Goal: Information Seeking & Learning: Check status

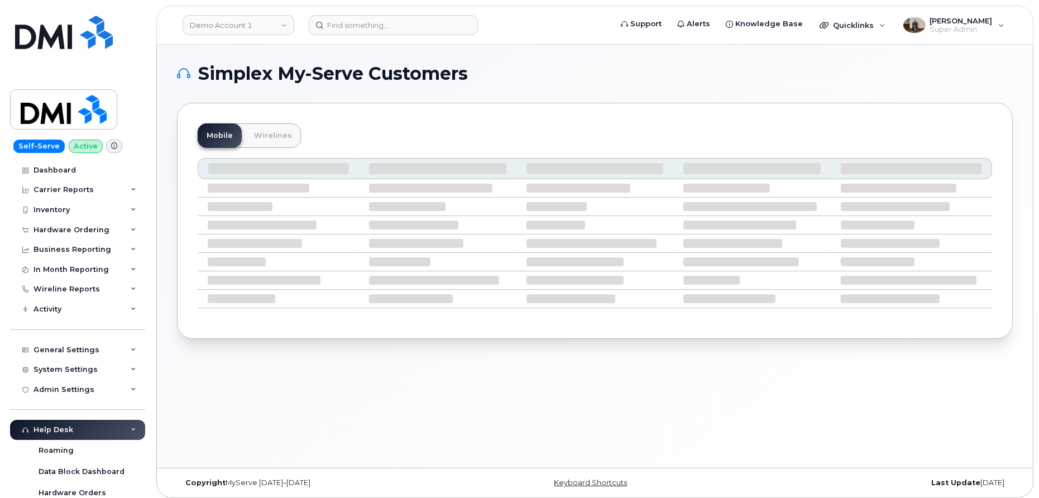
scroll to position [4, 0]
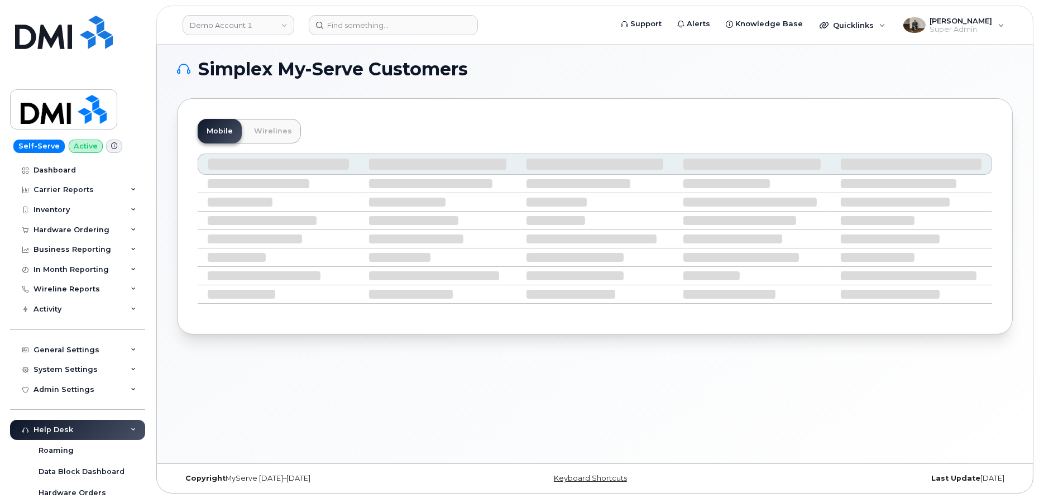
click at [234, 36] on header "Demo Account 1 Support Alerts Knowledge Base Quicklinks Suspend / Cancel Device…" at bounding box center [594, 25] width 877 height 39
click at [247, 27] on link "Demo Account 1" at bounding box center [239, 25] width 112 height 20
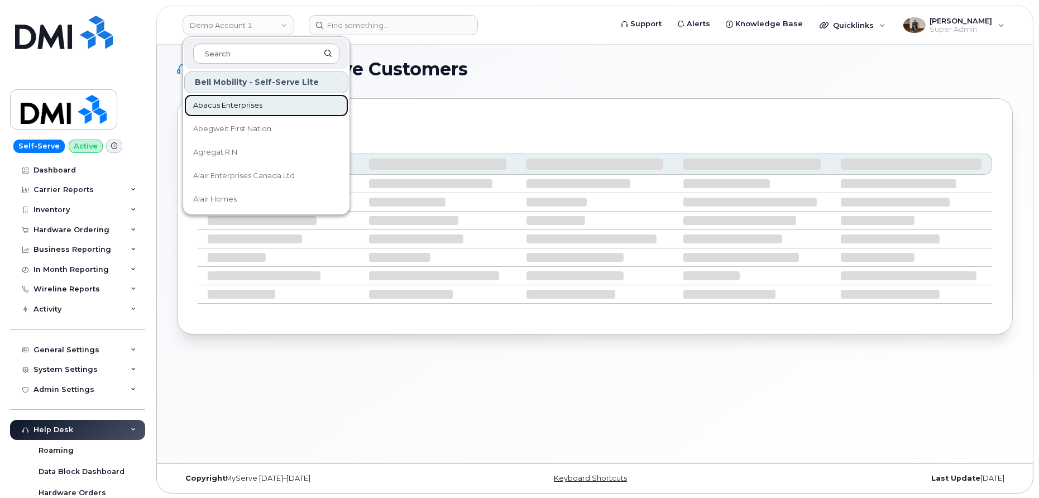
click at [233, 108] on span "Abacus Enterprises" at bounding box center [227, 105] width 69 height 11
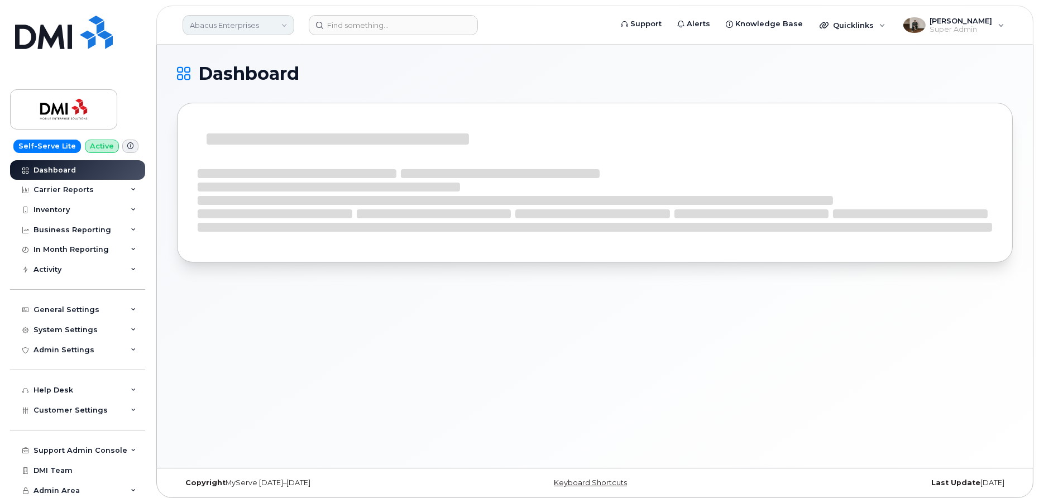
click at [248, 29] on link "Abacus Enterprises" at bounding box center [239, 25] width 112 height 20
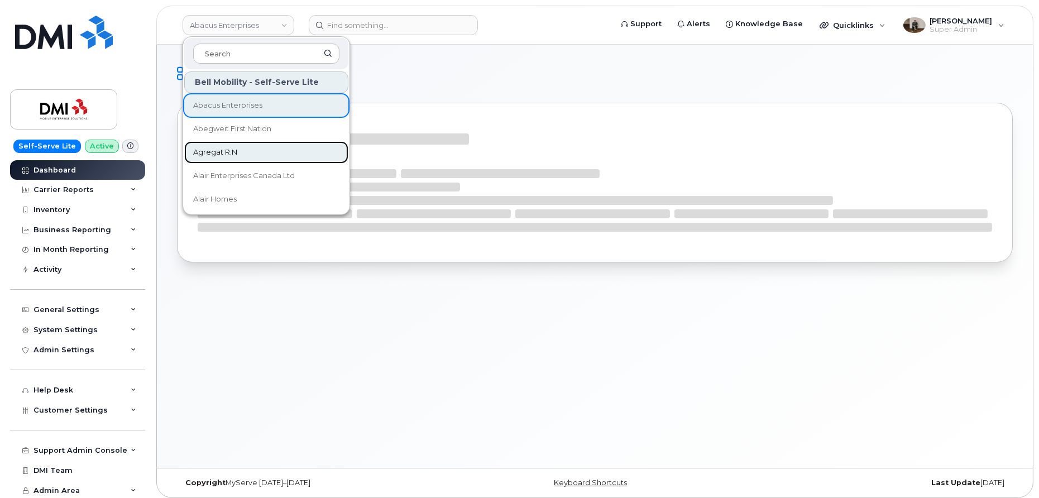
click at [228, 155] on span "Agregat R.N" at bounding box center [215, 152] width 44 height 11
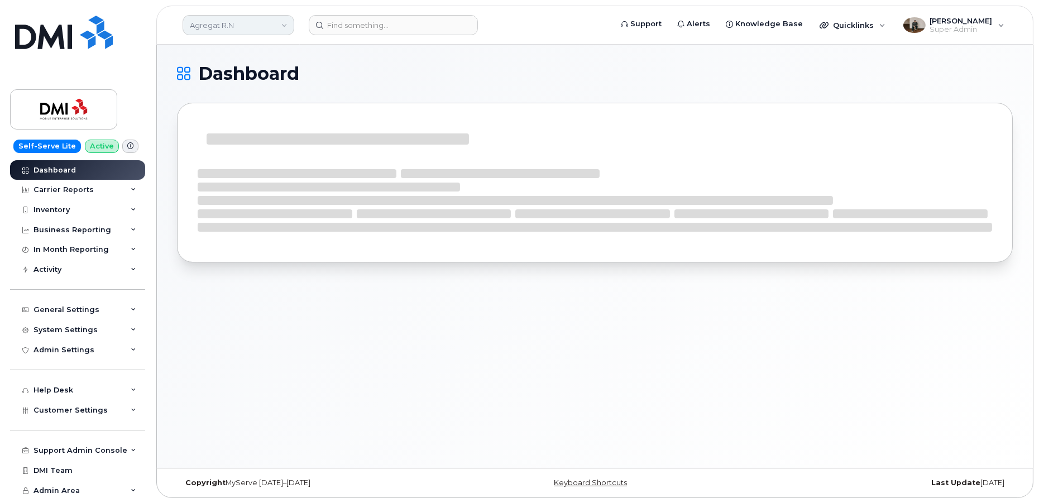
click at [287, 30] on link "Agregat R.N" at bounding box center [239, 25] width 112 height 20
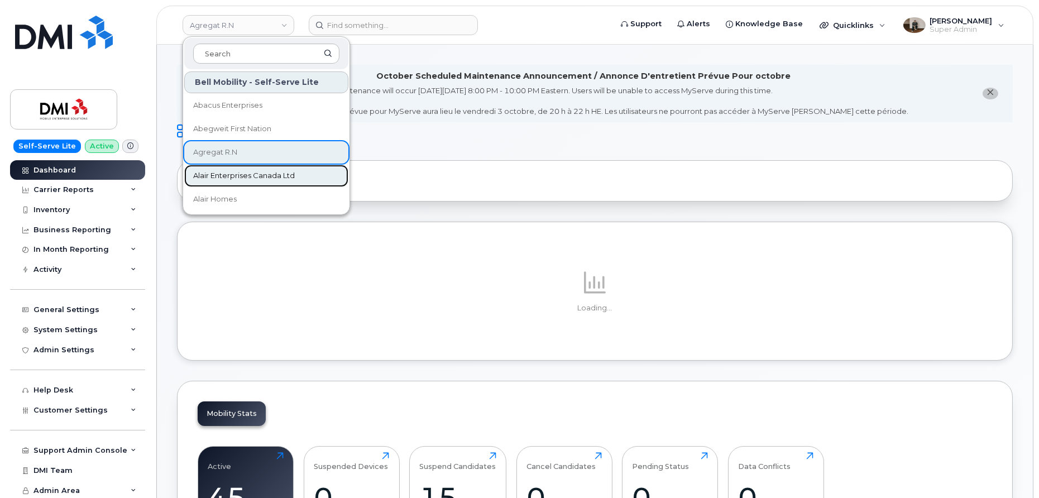
click at [229, 175] on span "Alair Enterprises Canada Ltd" at bounding box center [244, 175] width 102 height 11
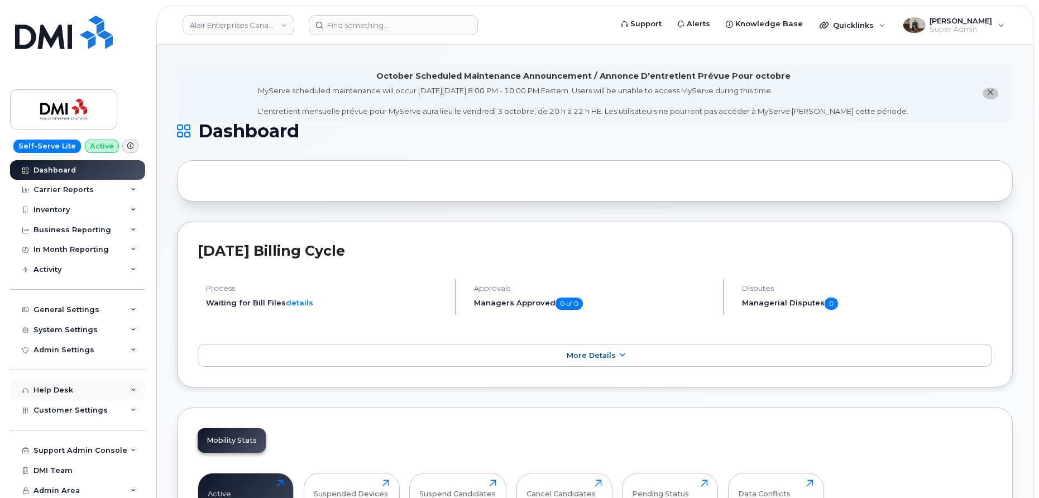
scroll to position [1, 0]
click at [245, 21] on link "Alair Enterprises Canada Ltd" at bounding box center [239, 25] width 112 height 20
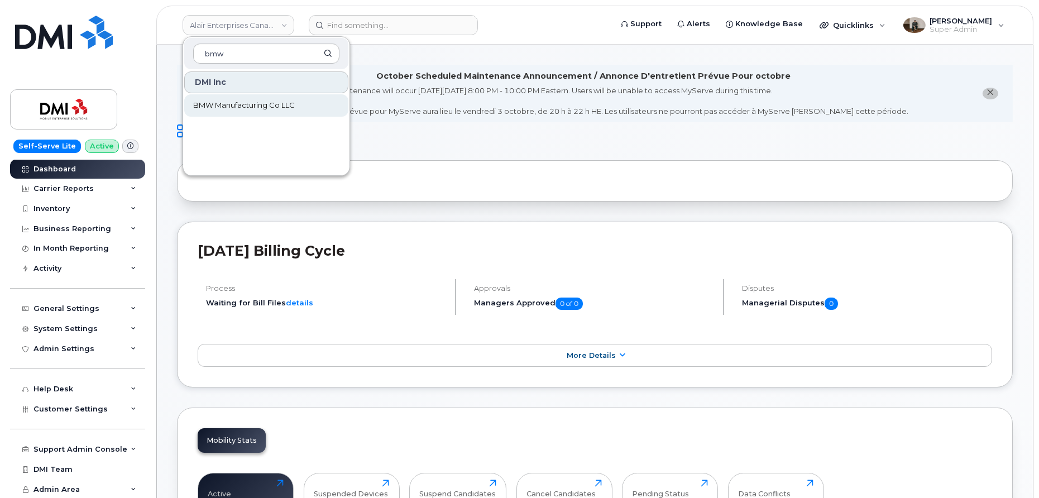
type input "bmw"
click at [260, 100] on span "BMW Manufacturing Co LLC" at bounding box center [244, 105] width 102 height 11
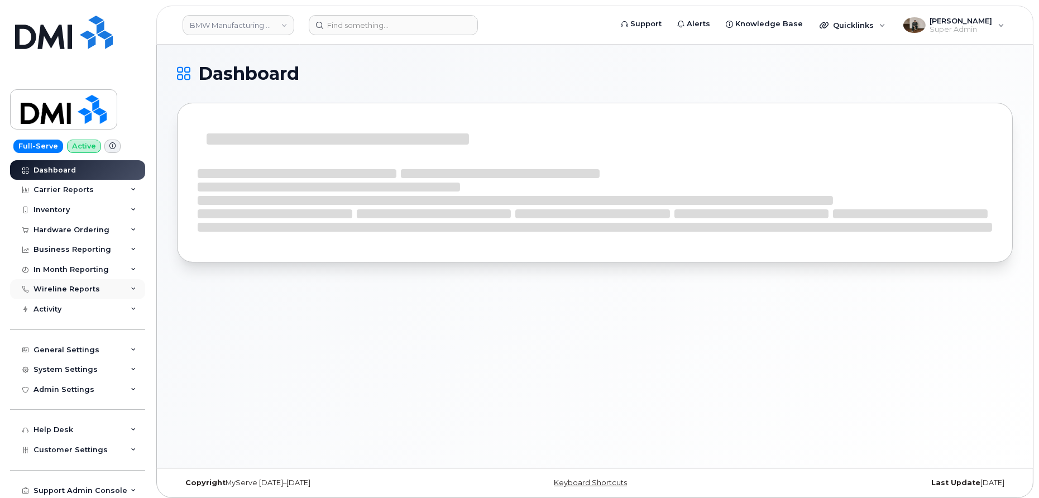
click at [60, 289] on div "Wireline Reports" at bounding box center [66, 289] width 66 height 9
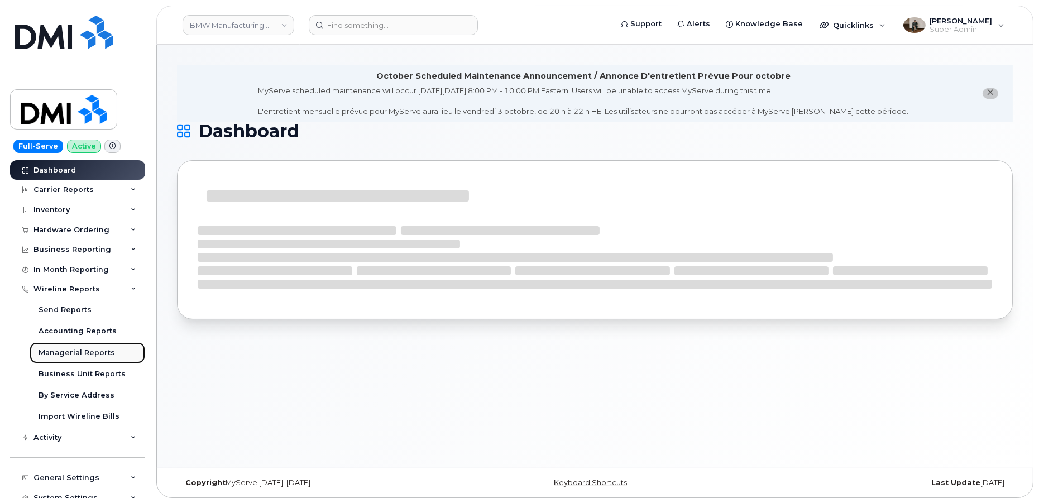
click at [66, 348] on div "Managerial Reports" at bounding box center [77, 353] width 76 height 10
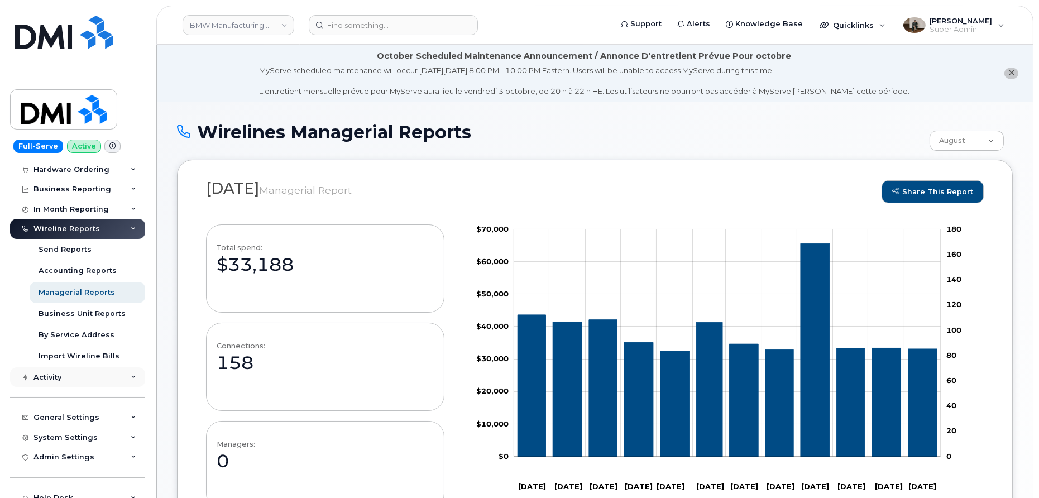
click at [47, 378] on div "Activity" at bounding box center [47, 377] width 28 height 9
click at [51, 246] on div "Send Reports" at bounding box center [65, 249] width 53 height 10
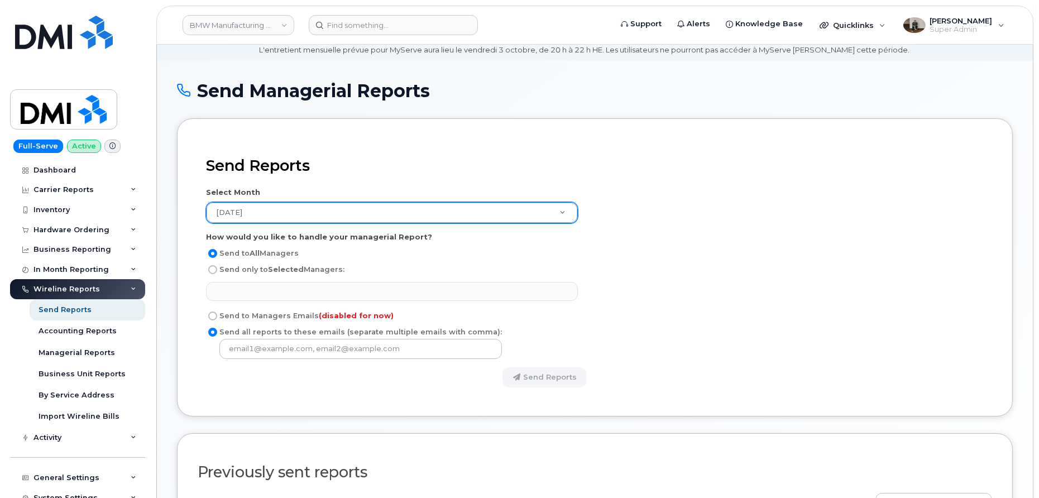
scroll to position [6, 0]
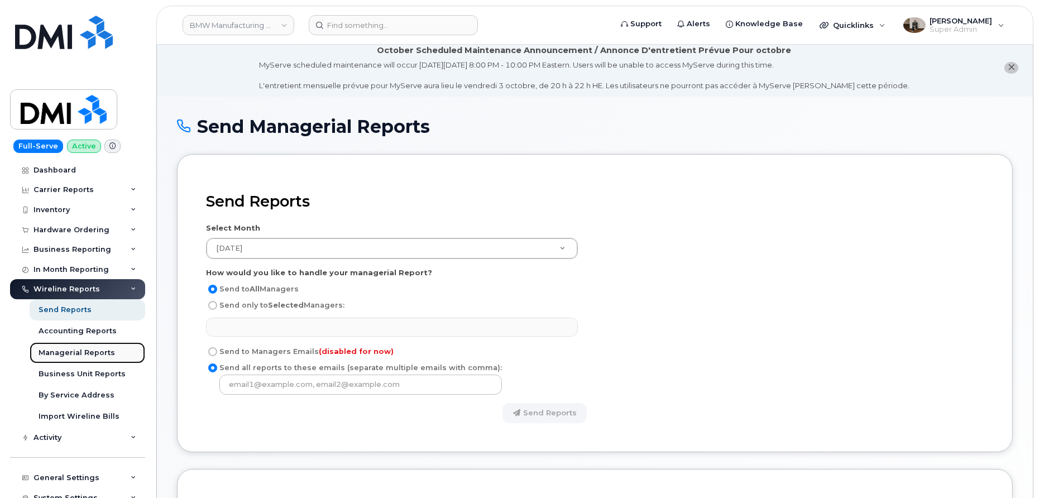
click at [75, 355] on div "Managerial Reports" at bounding box center [77, 353] width 76 height 10
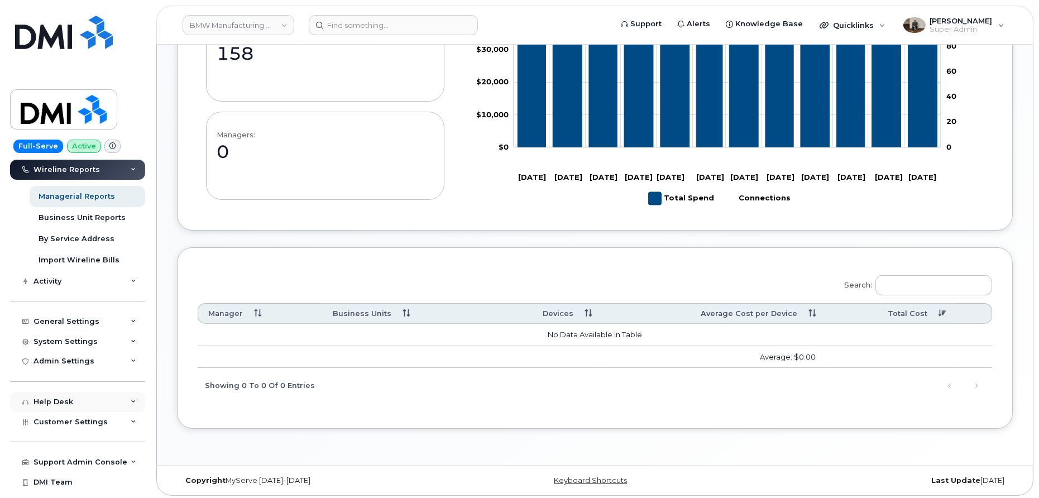
scroll to position [156, 0]
click at [69, 283] on div "Activity" at bounding box center [77, 282] width 135 height 20
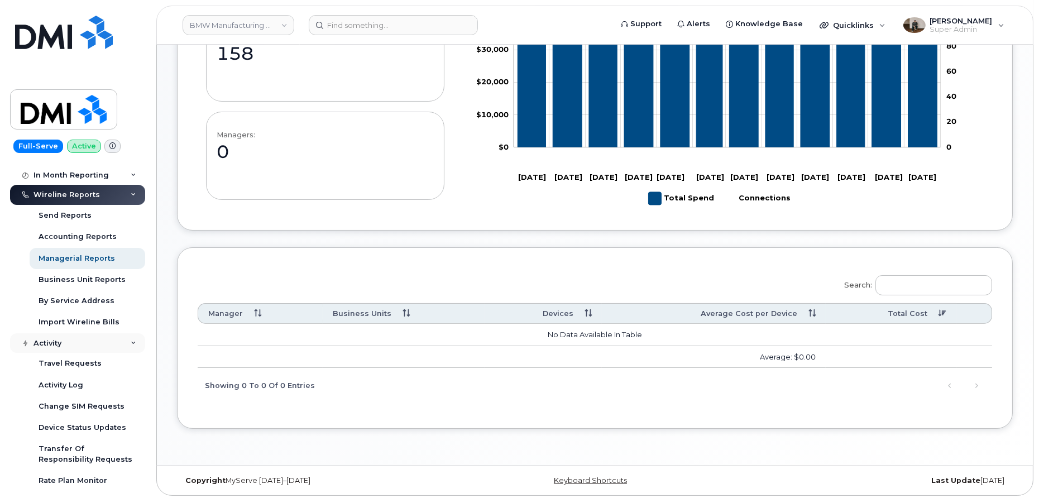
scroll to position [90, 0]
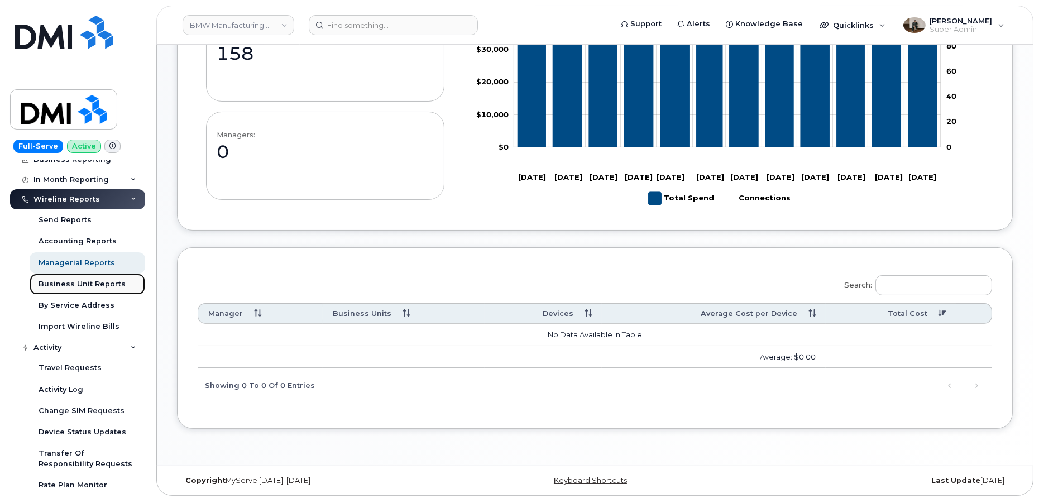
click at [87, 282] on div "Business Unit Reports" at bounding box center [82, 284] width 87 height 10
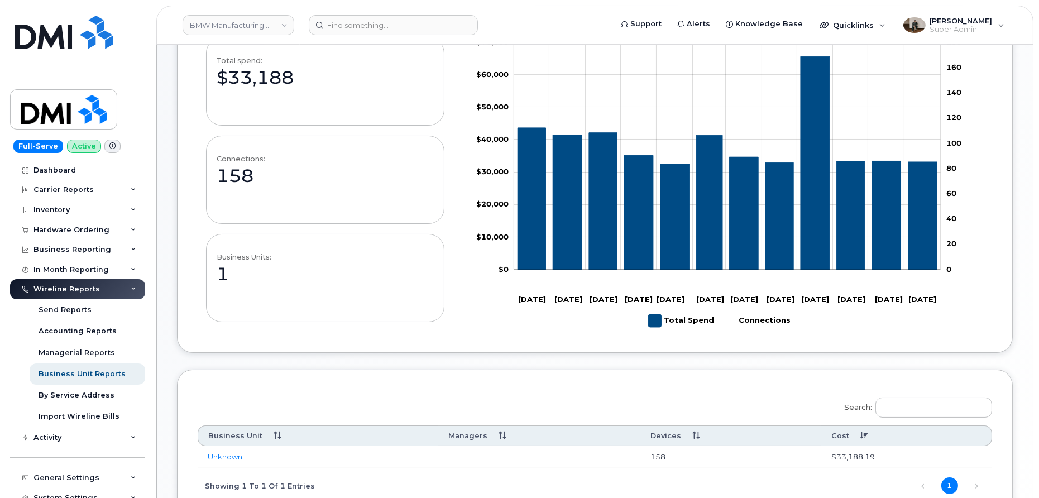
scroll to position [158, 0]
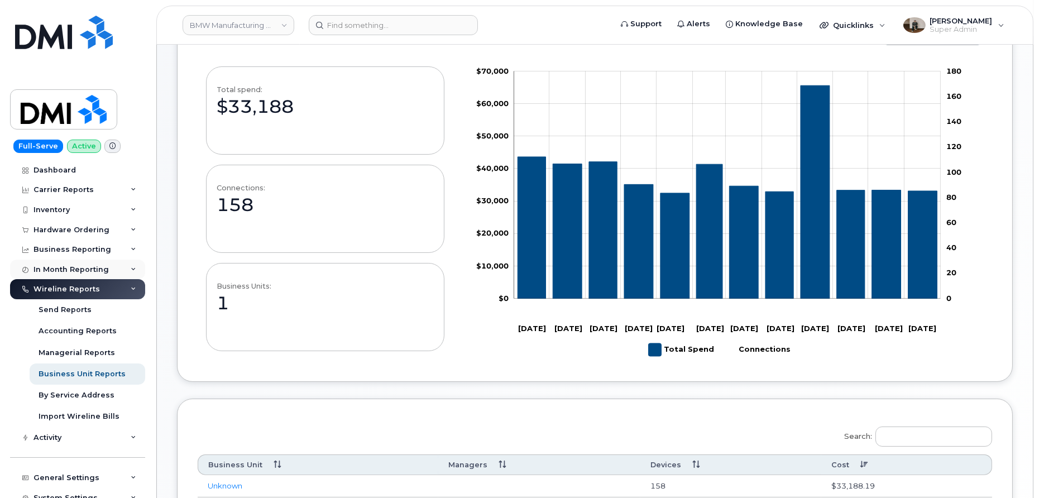
click at [79, 266] on div "In Month Reporting" at bounding box center [70, 269] width 75 height 9
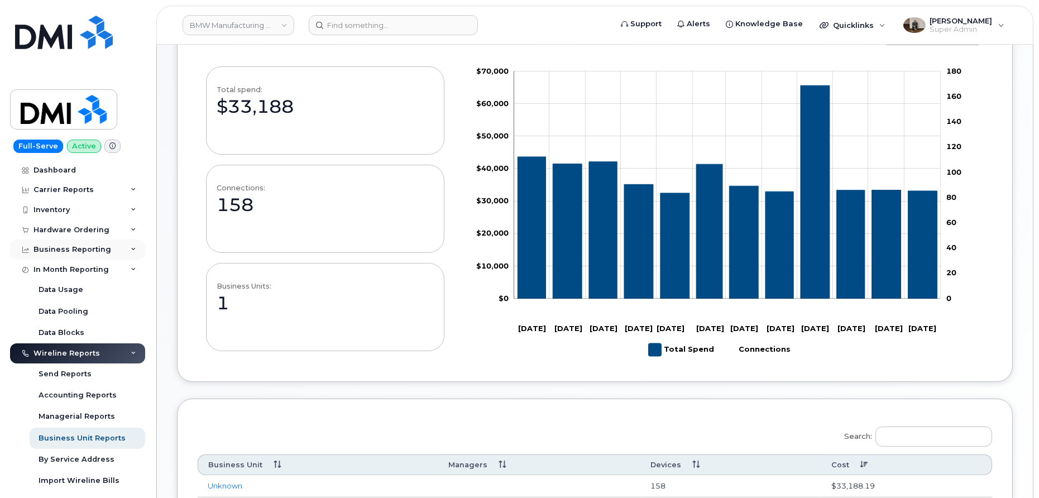
click at [79, 248] on div "Business Reporting" at bounding box center [72, 249] width 78 height 9
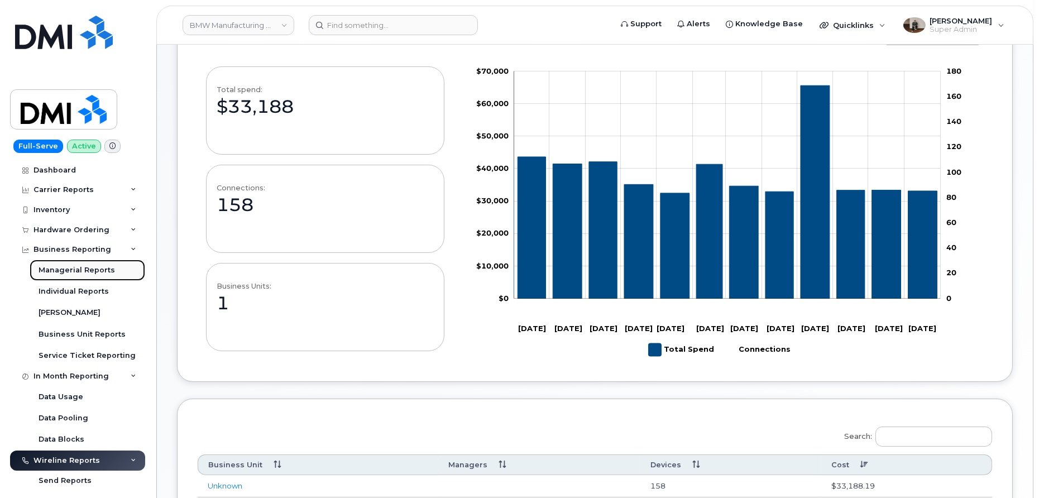
click at [76, 267] on div "Managerial Reports" at bounding box center [77, 270] width 76 height 10
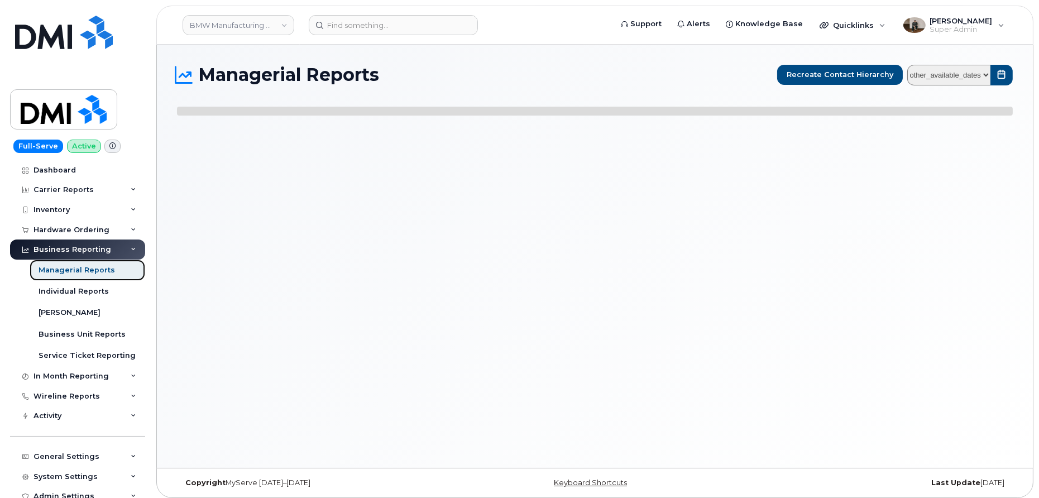
select select
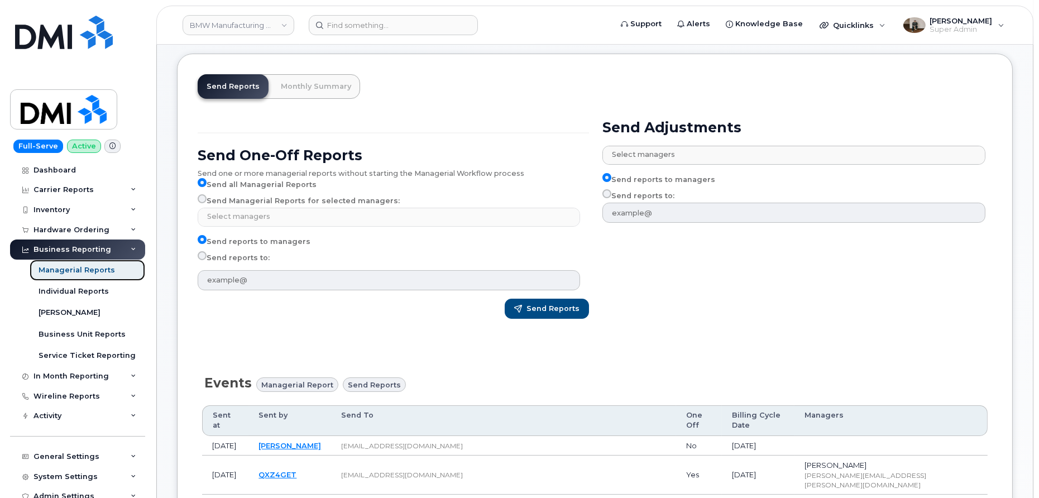
scroll to position [32, 0]
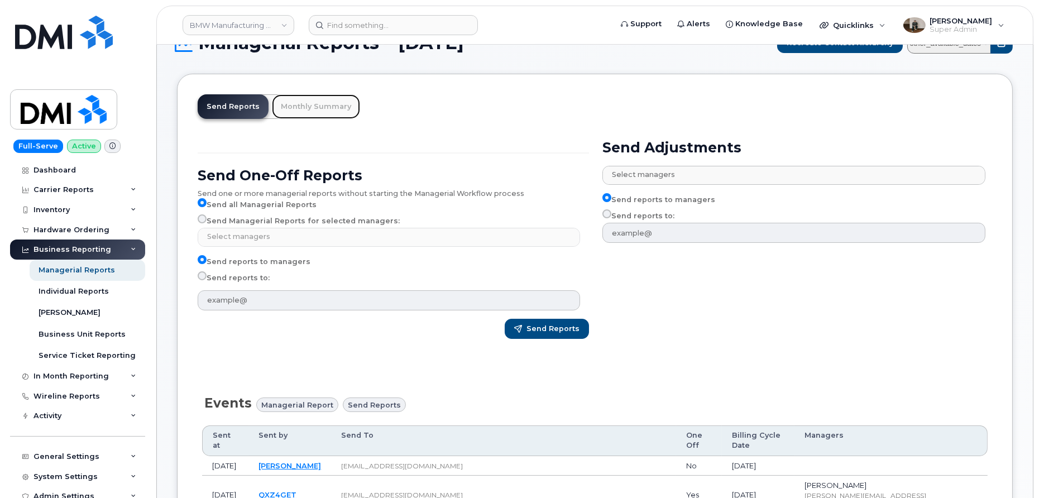
click at [316, 107] on link "Monthly Summary" at bounding box center [316, 106] width 88 height 25
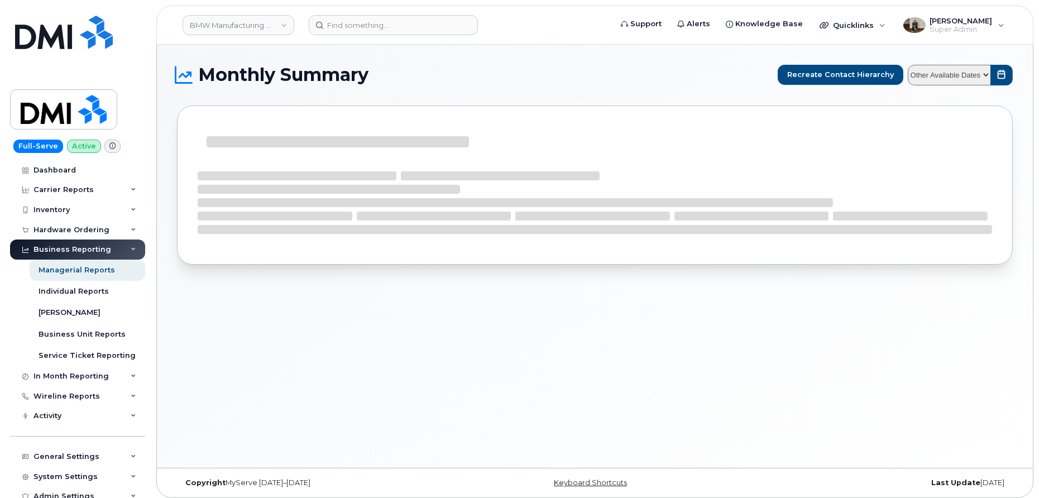
select select
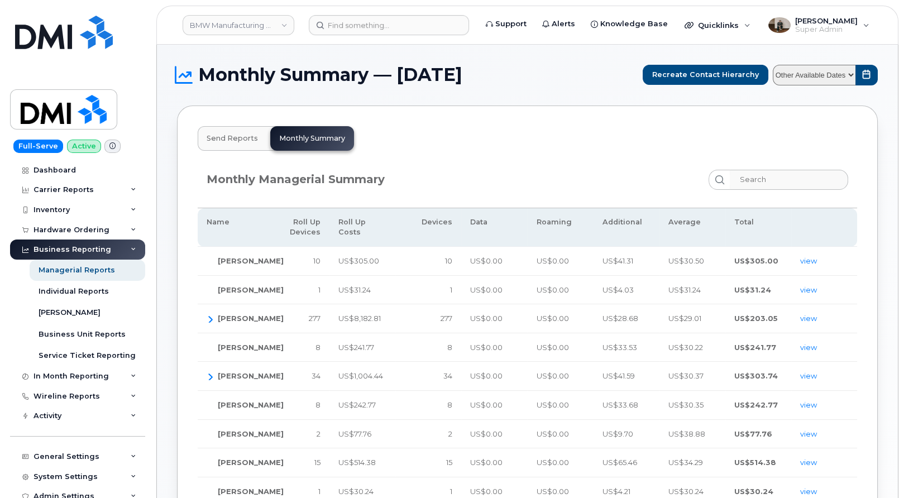
click at [806, 264] on td "view" at bounding box center [824, 261] width 66 height 29
click at [809, 261] on link "view" at bounding box center [808, 260] width 17 height 9
